Goal: Information Seeking & Learning: Learn about a topic

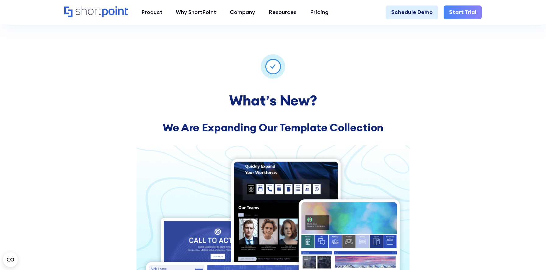
scroll to position [427, 0]
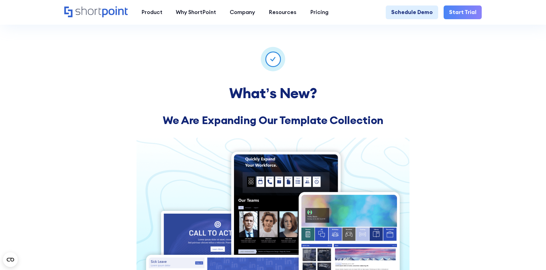
click at [282, 180] on img at bounding box center [273, 226] width 273 height 177
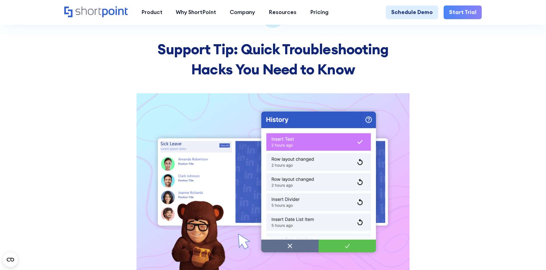
scroll to position [1257, 0]
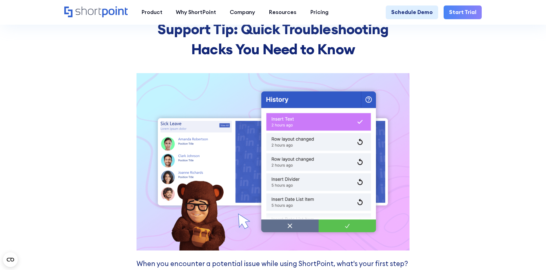
click at [283, 122] on img at bounding box center [273, 161] width 273 height 177
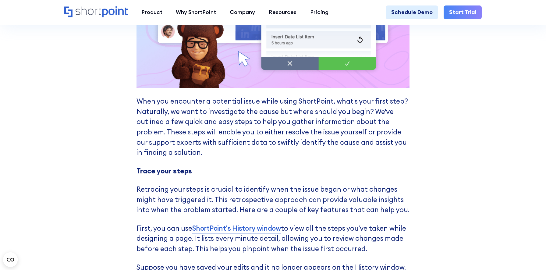
scroll to position [1418, 0]
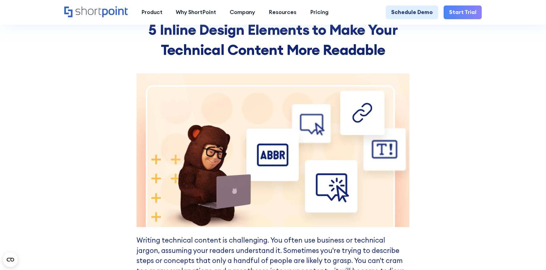
scroll to position [1692, 0]
click at [254, 117] on img at bounding box center [273, 150] width 273 height 154
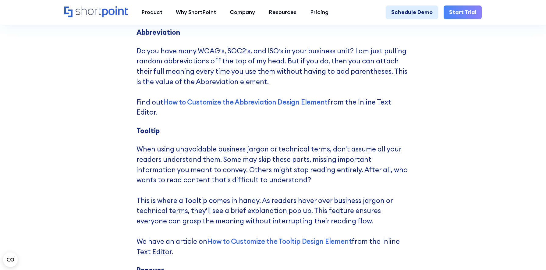
scroll to position [2009, 0]
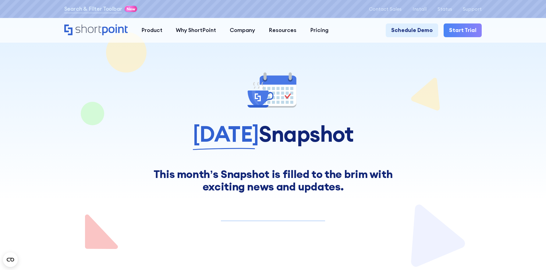
click at [218, 71] on div at bounding box center [273, 91] width 418 height 40
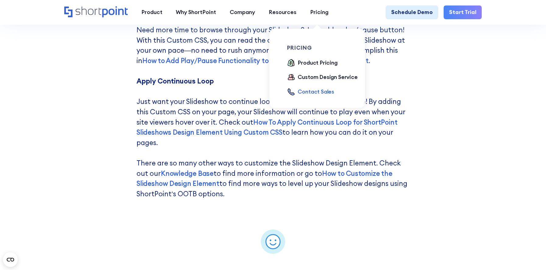
scroll to position [1976, 0]
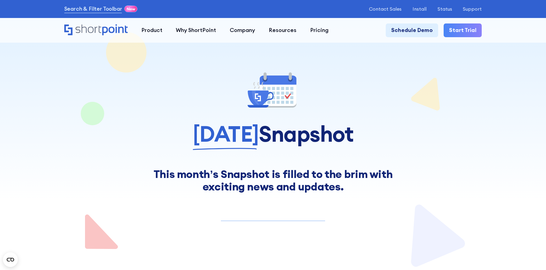
click at [267, 75] on icon at bounding box center [265, 77] width 3 height 8
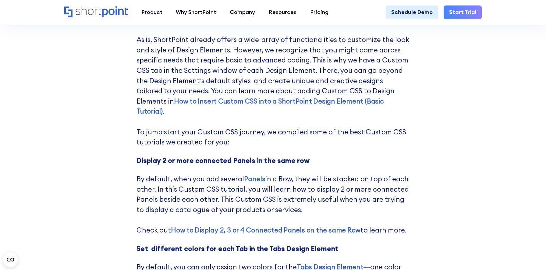
scroll to position [2179, 0]
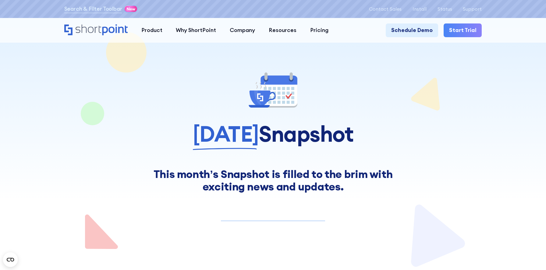
click at [225, 88] on div at bounding box center [273, 91] width 418 height 40
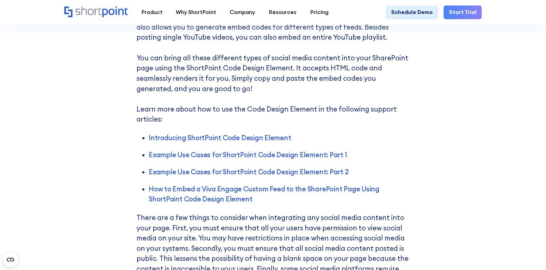
scroll to position [1997, 0]
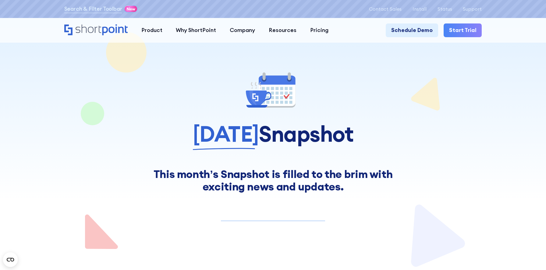
click at [199, 134] on span "June 2024" at bounding box center [226, 134] width 66 height 24
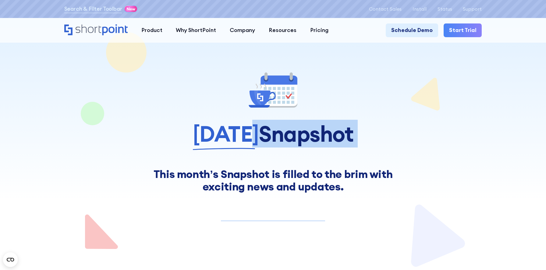
click at [199, 134] on span "June 2024" at bounding box center [226, 134] width 66 height 24
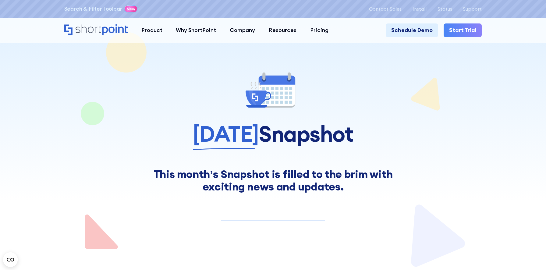
click at [199, 134] on span "June 2024" at bounding box center [226, 134] width 66 height 24
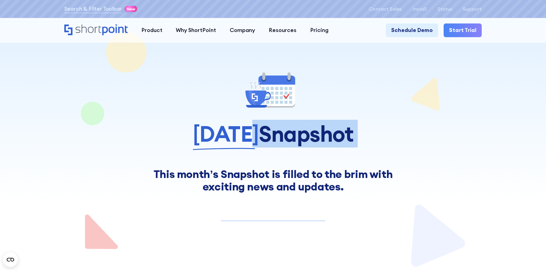
click at [199, 134] on span "June 2024" at bounding box center [226, 134] width 66 height 24
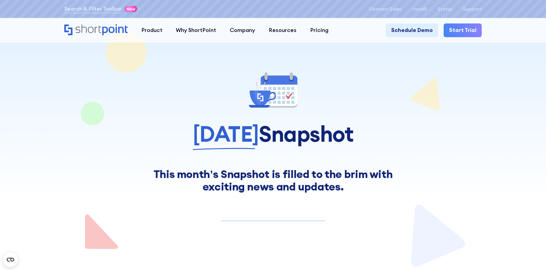
click at [199, 134] on span "June 2024" at bounding box center [226, 134] width 66 height 24
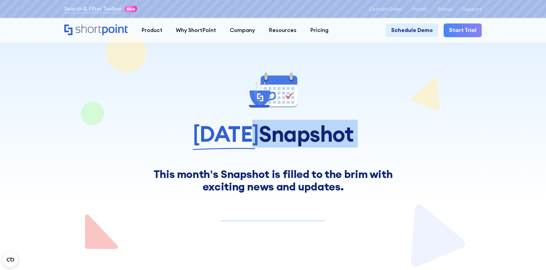
click at [199, 134] on span "June 2024" at bounding box center [226, 134] width 66 height 24
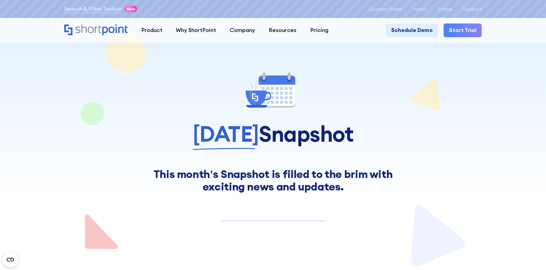
click at [199, 134] on span "June 2024" at bounding box center [226, 134] width 66 height 24
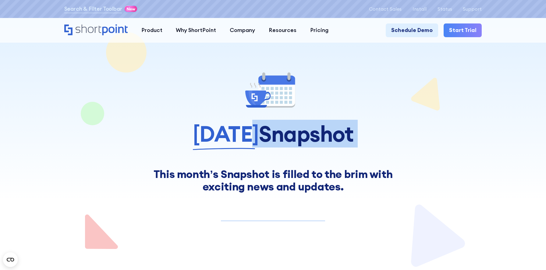
click at [199, 134] on span "June 2024" at bounding box center [226, 134] width 66 height 24
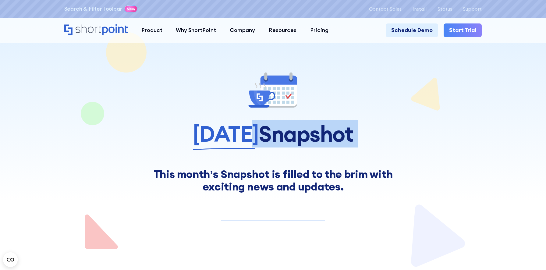
click at [199, 134] on span "June 2024" at bounding box center [226, 134] width 66 height 24
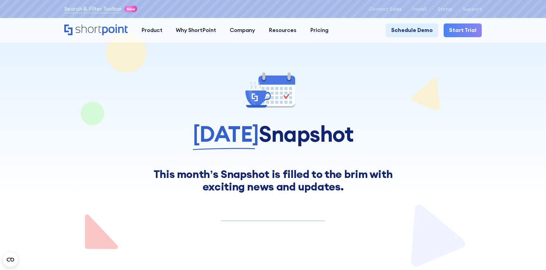
click at [199, 134] on span "June 2024" at bounding box center [226, 134] width 66 height 24
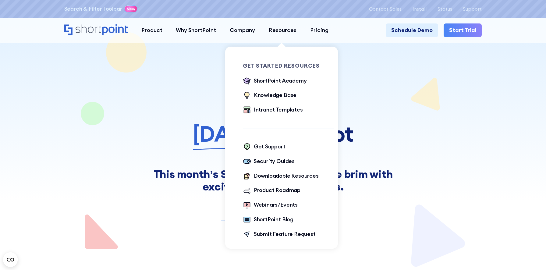
click at [312, 51] on div "Get Started Resources ShortPoint Academy The Basics Beginner Exercises Knowledg…" at bounding box center [288, 151] width 91 height 209
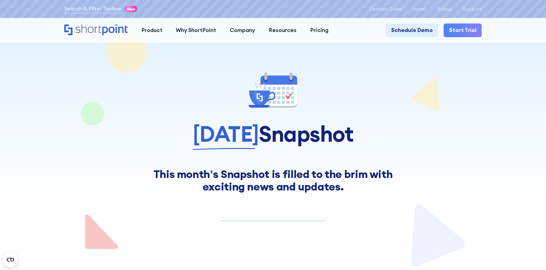
click at [365, 80] on div at bounding box center [273, 91] width 418 height 40
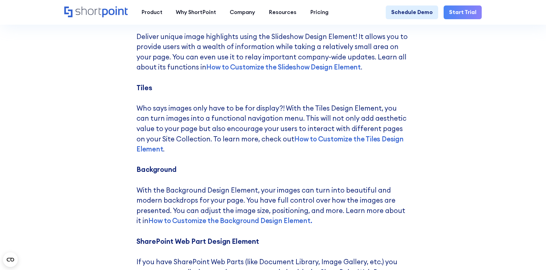
scroll to position [2647, 0]
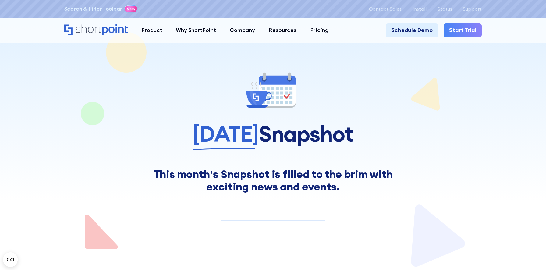
click at [379, 63] on div at bounding box center [273, 134] width 418 height 268
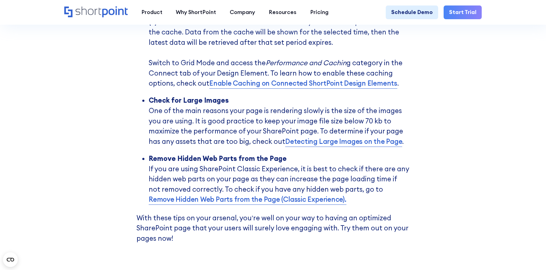
scroll to position [1987, 0]
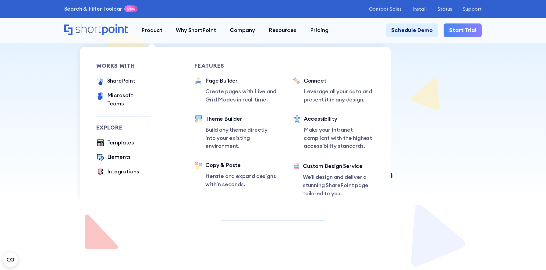
click at [169, 45] on div "works with SharePoint Microsoft Teams SAP Explore Templates Elements Integratio…" at bounding box center [235, 125] width 311 height 177
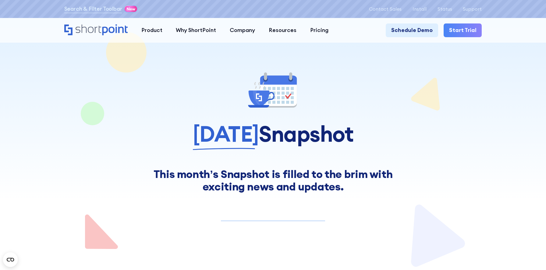
click at [332, 75] on div at bounding box center [273, 91] width 418 height 40
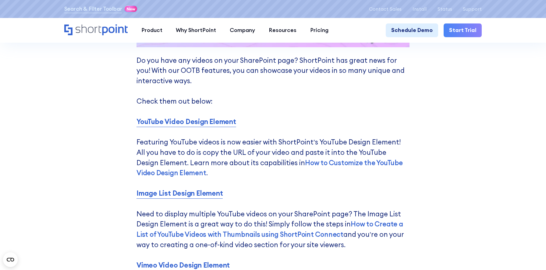
scroll to position [2326, 0]
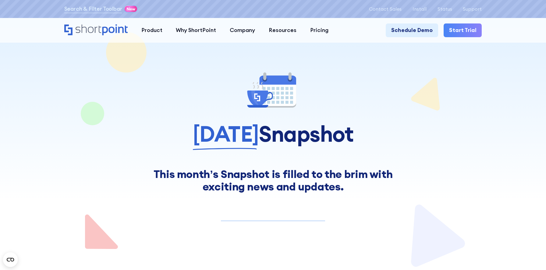
click at [201, 70] on div at bounding box center [273, 134] width 418 height 268
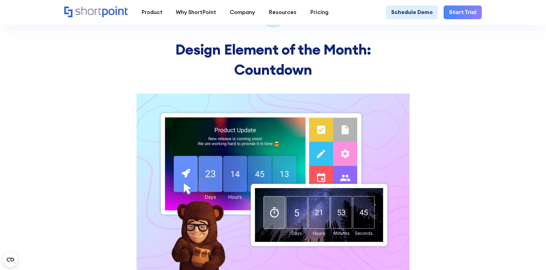
scroll to position [2040, 0]
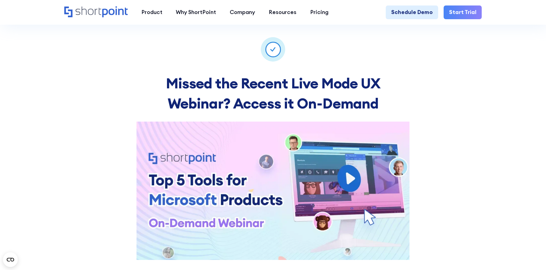
scroll to position [436, 0]
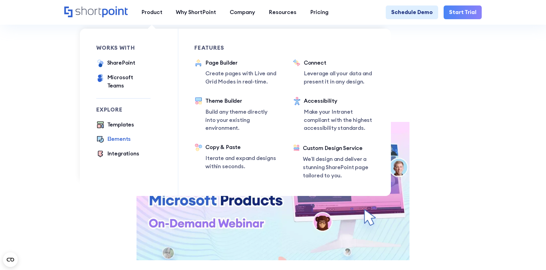
click at [121, 135] on div "Elements" at bounding box center [119, 139] width 24 height 8
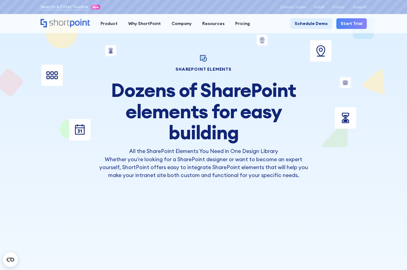
scroll to position [10, 0]
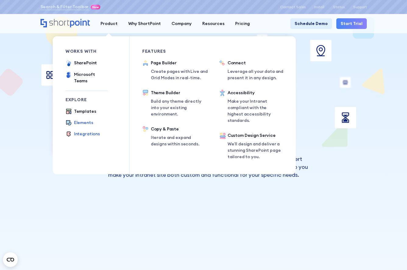
click at [94, 131] on div "Integrations" at bounding box center [87, 134] width 26 height 6
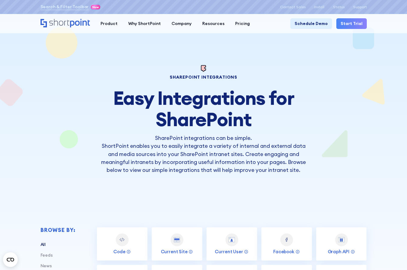
click at [310, 105] on div "sharepoint integrations Easy Integrations for SharePoint SharePoint integration…" at bounding box center [204, 119] width 326 height 110
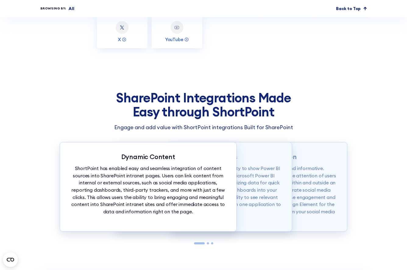
scroll to position [399, 0]
